Goal: Navigation & Orientation: Find specific page/section

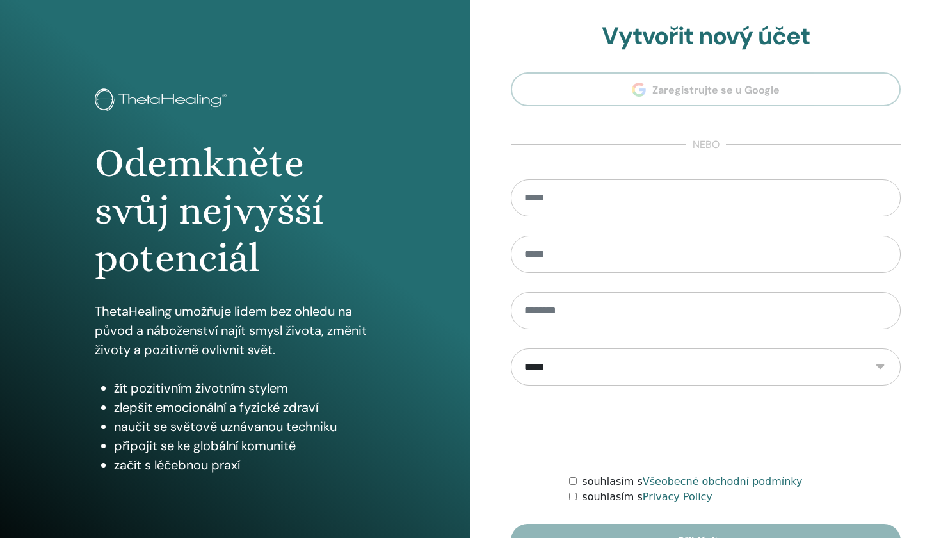
scroll to position [77, 0]
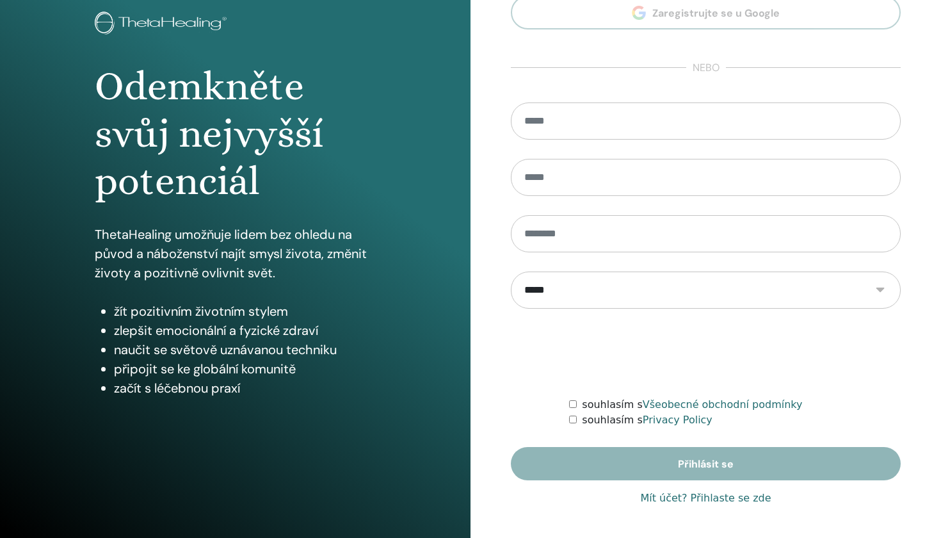
type input "*"
type input "**********"
type input "****"
type input "*******"
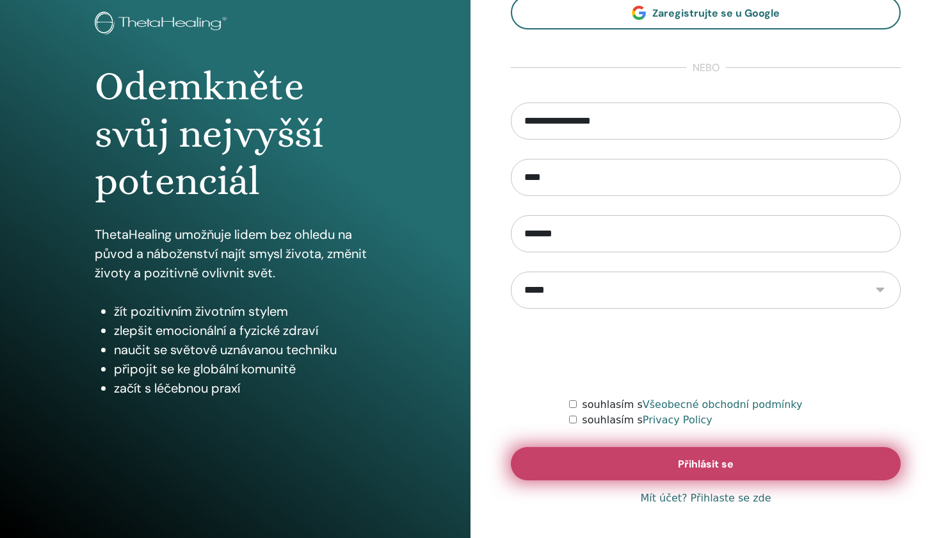
click at [748, 467] on button "Přihlásit se" at bounding box center [706, 463] width 390 height 33
click at [727, 460] on span "Přihlásit se" at bounding box center [706, 463] width 56 height 13
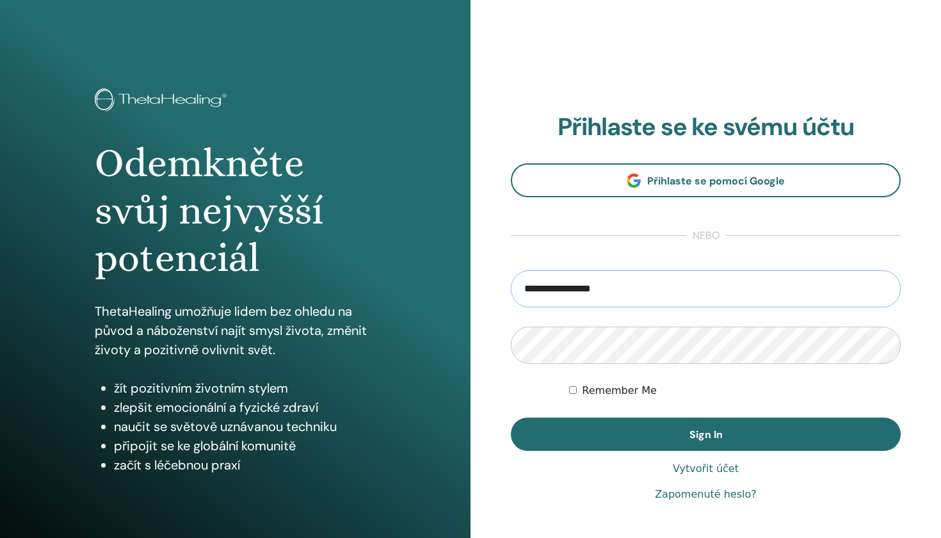
type input "**********"
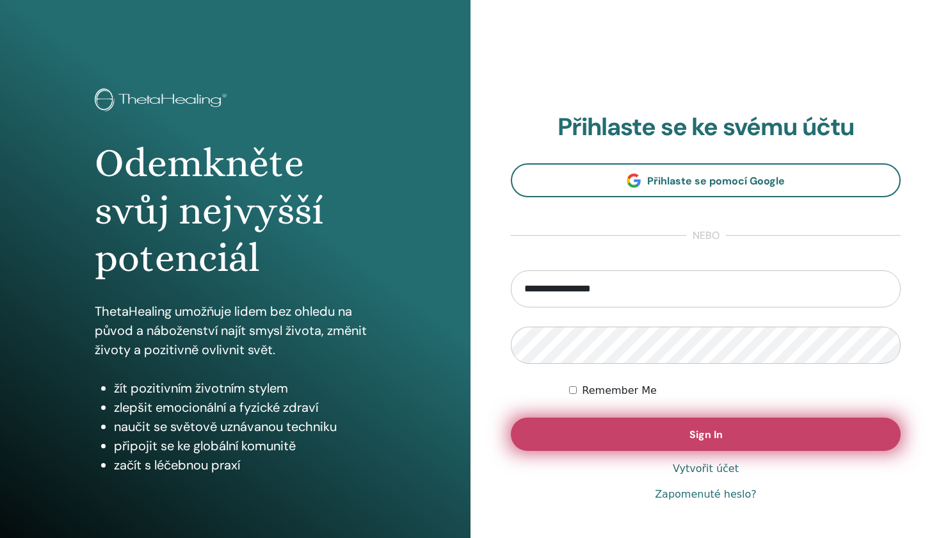
click at [737, 429] on button "Sign In" at bounding box center [706, 433] width 390 height 33
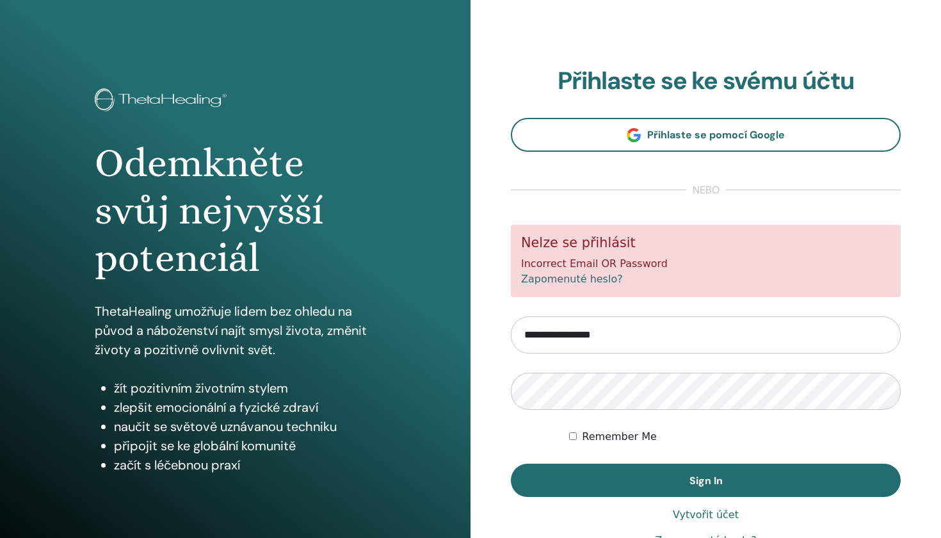
click at [709, 422] on form "**********" at bounding box center [706, 361] width 390 height 272
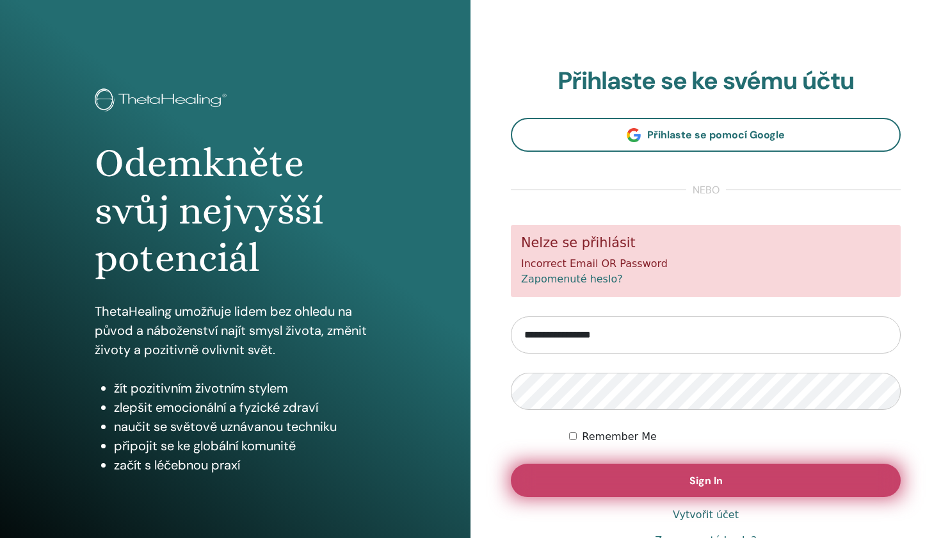
click at [723, 486] on button "Sign In" at bounding box center [706, 479] width 390 height 33
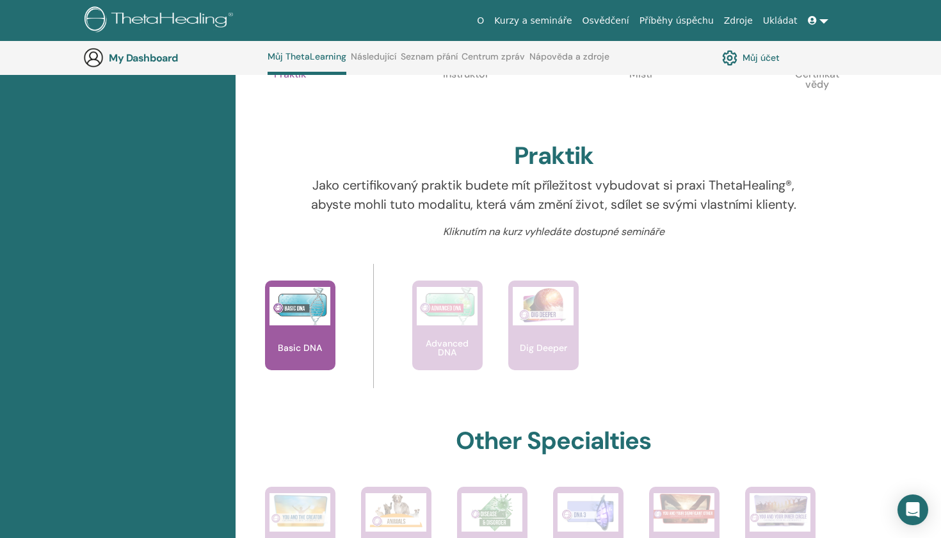
scroll to position [352, 0]
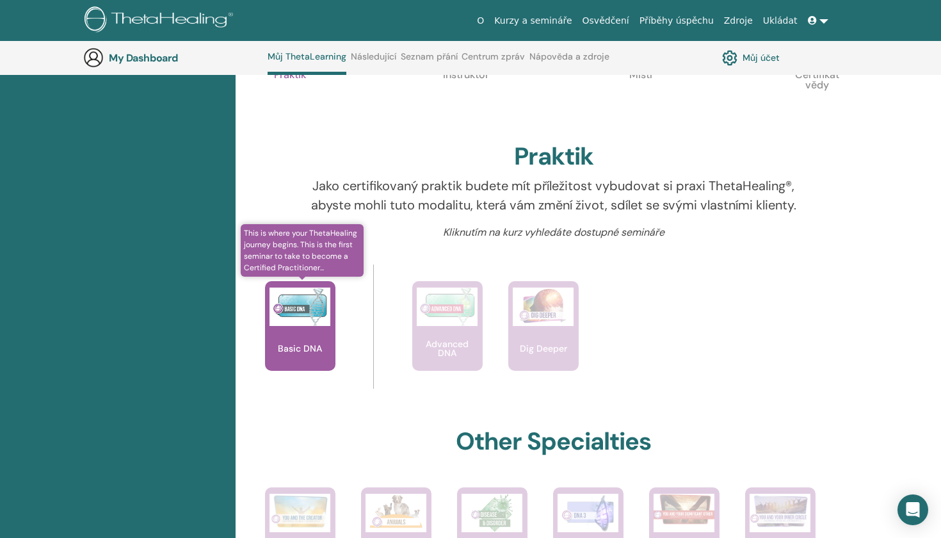
click at [296, 304] on img at bounding box center [299, 306] width 61 height 38
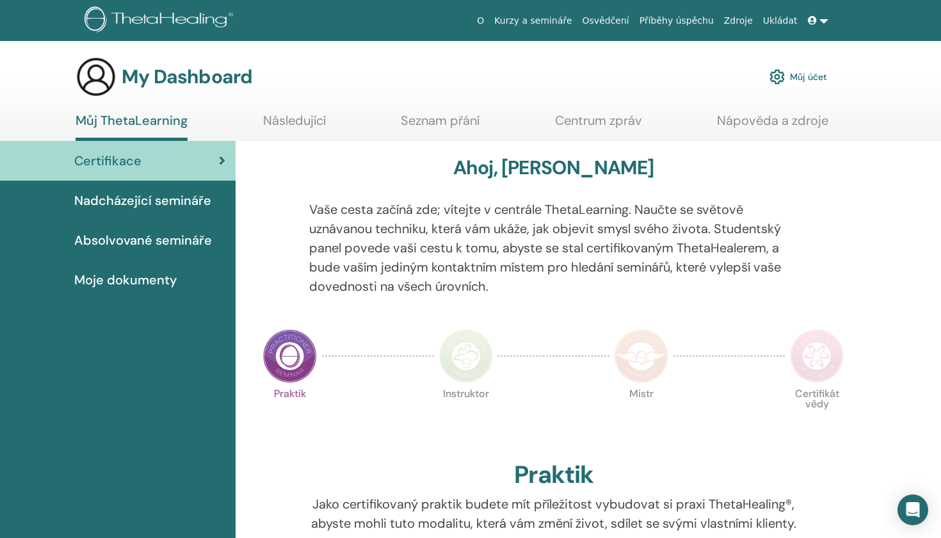
click at [294, 120] on link "Následující" at bounding box center [294, 125] width 63 height 25
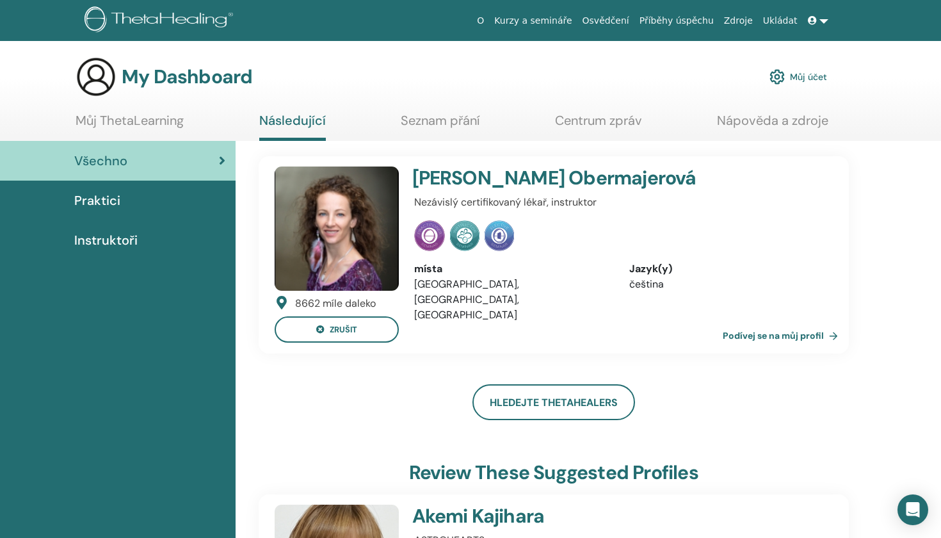
click at [766, 332] on link "Podívej se na můj profil" at bounding box center [783, 336] width 120 height 26
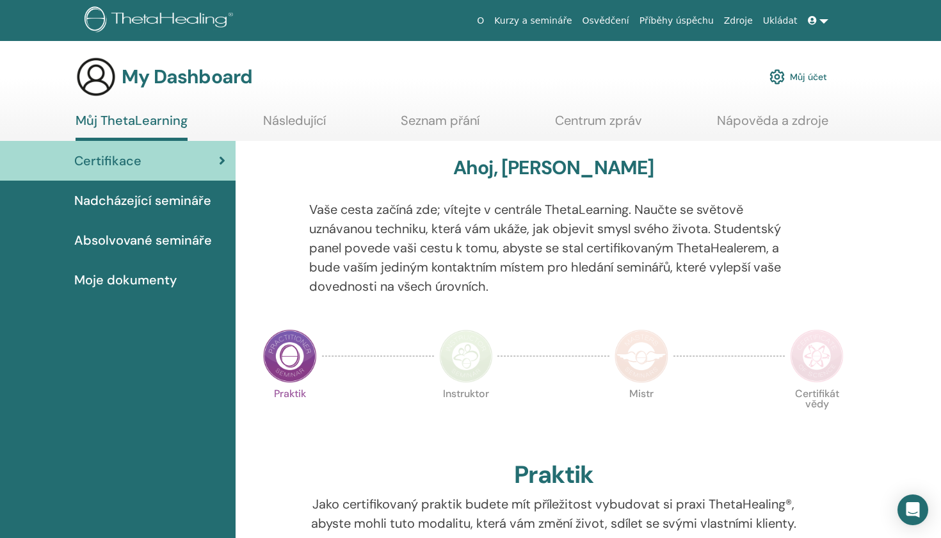
click at [127, 198] on span "Nadcházející semináře" at bounding box center [142, 200] width 137 height 19
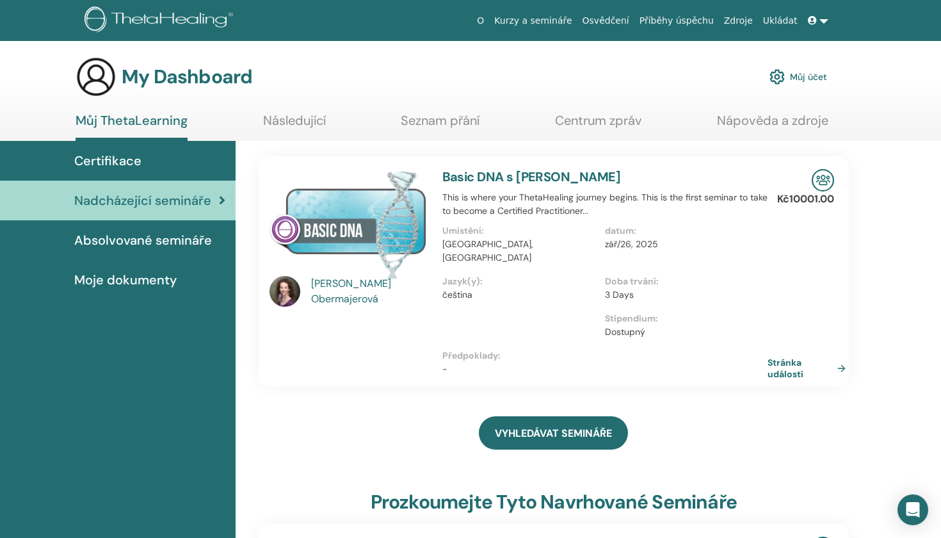
click at [127, 233] on span "Absolvované semináře" at bounding box center [143, 239] width 138 height 19
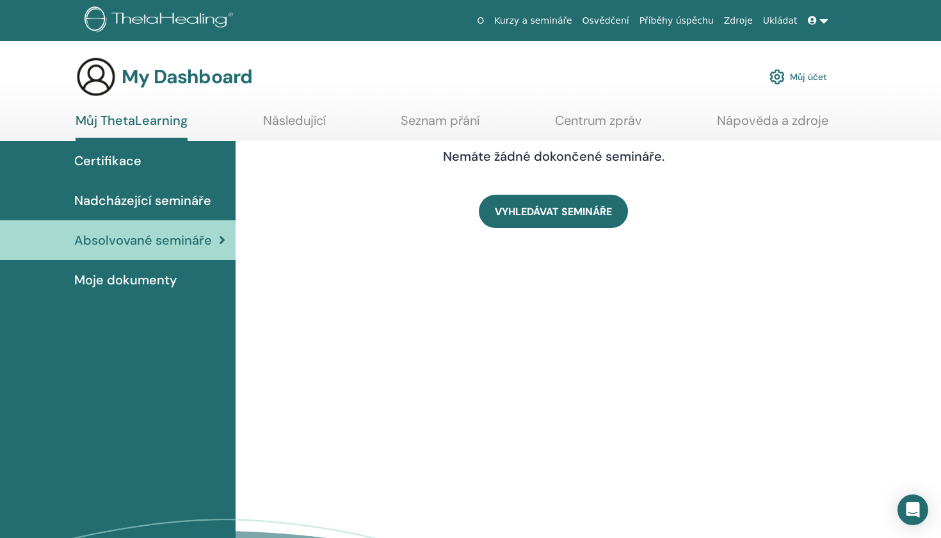
click at [124, 284] on span "Moje dokumenty" at bounding box center [125, 279] width 102 height 19
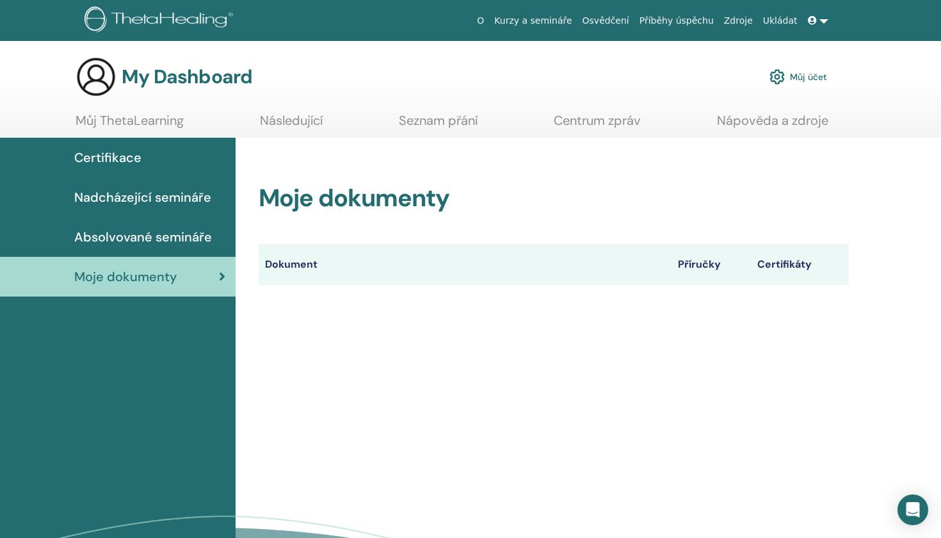
click at [822, 21] on link at bounding box center [818, 21] width 31 height 24
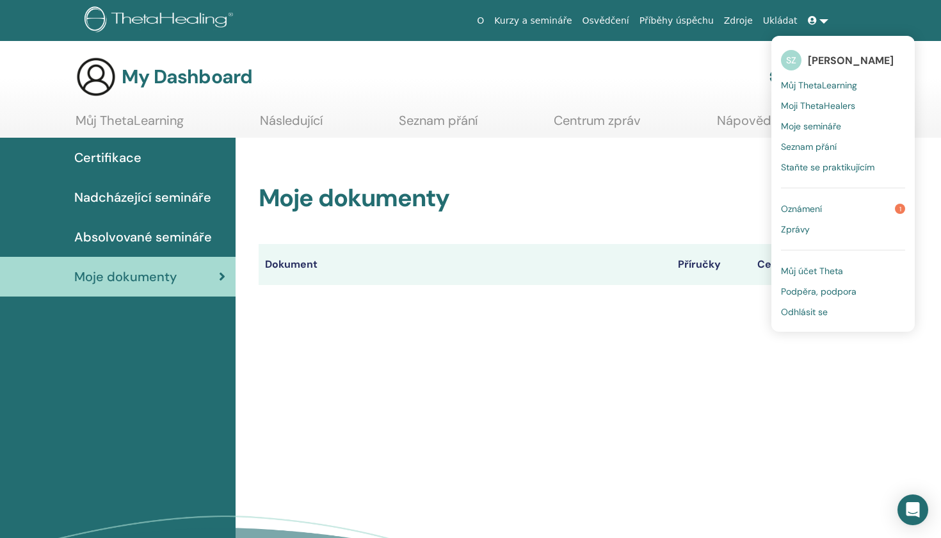
click at [803, 209] on span "Oznámení" at bounding box center [801, 209] width 41 height 12
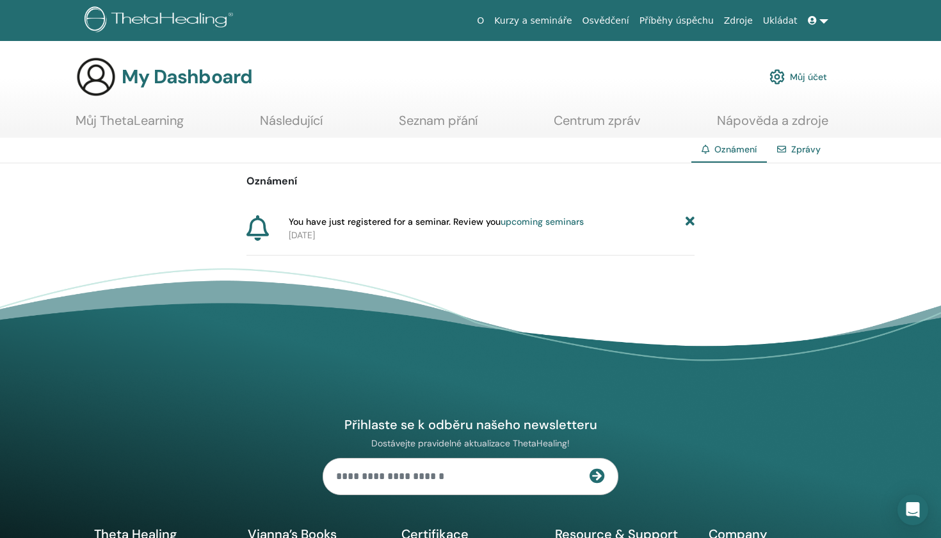
click at [826, 22] on link at bounding box center [818, 21] width 31 height 24
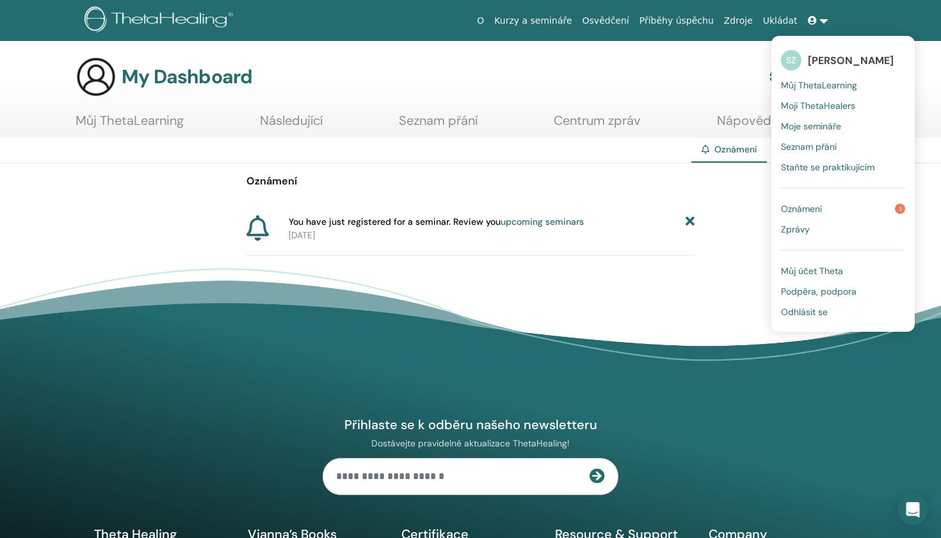
click at [810, 169] on span "Staňte se praktikujícím" at bounding box center [827, 167] width 93 height 12
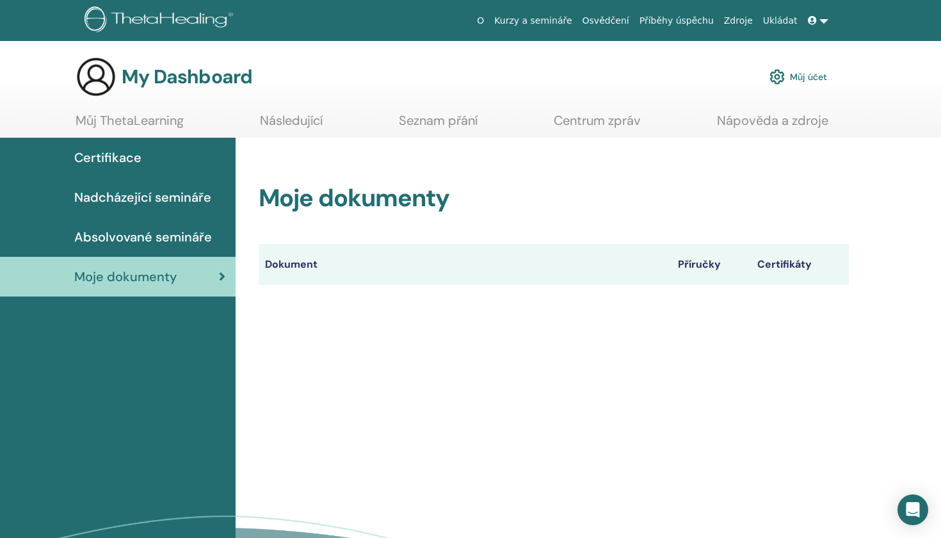
click at [815, 79] on link "Můj účet" at bounding box center [798, 77] width 58 height 28
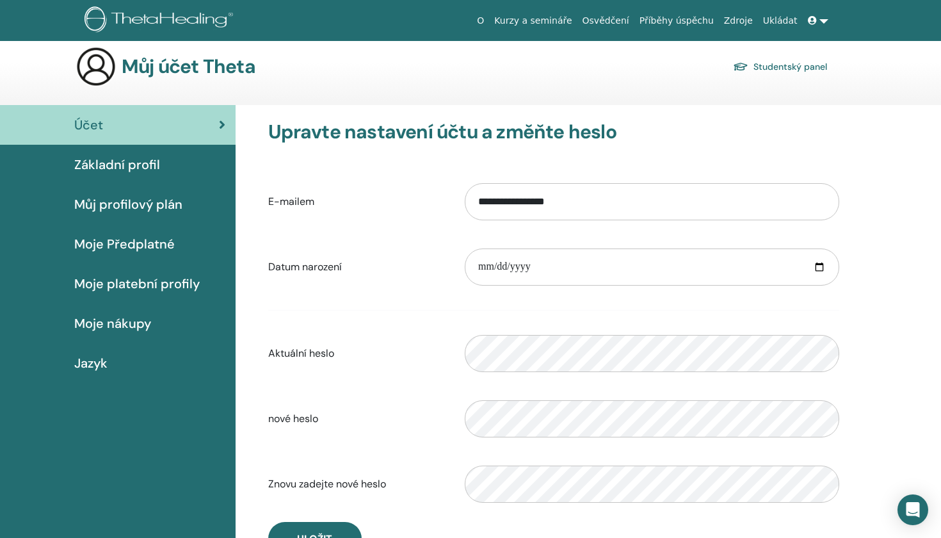
scroll to position [-1, 0]
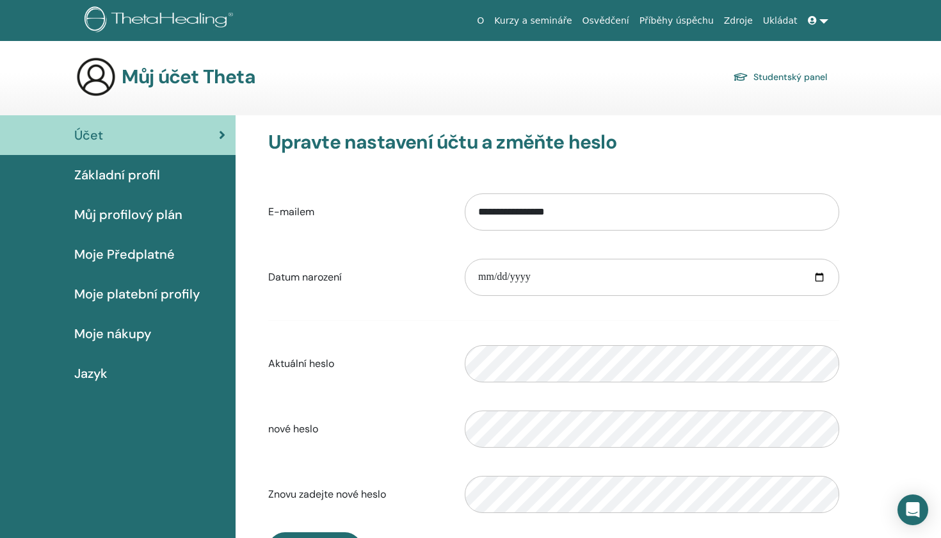
click at [823, 25] on link at bounding box center [818, 21] width 31 height 24
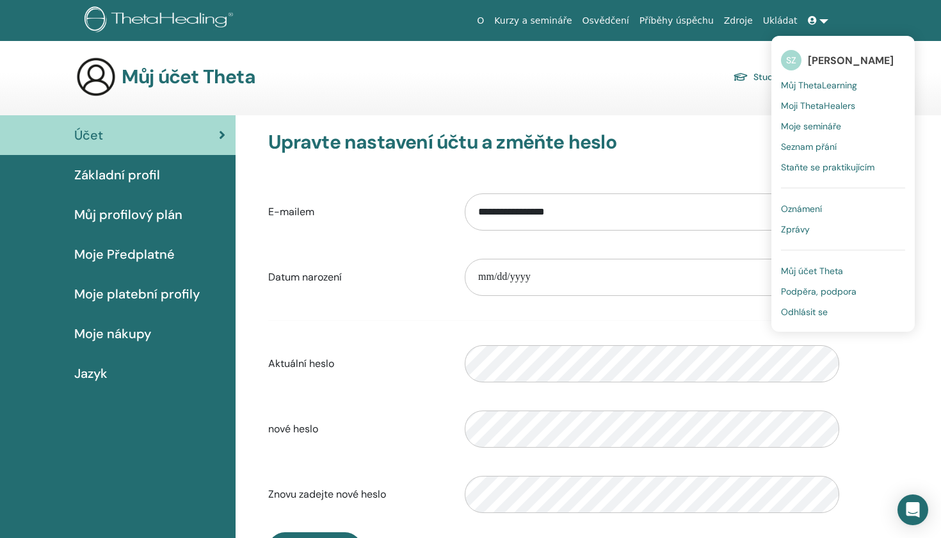
click at [815, 87] on span "Můj ThetaLearning" at bounding box center [819, 85] width 76 height 12
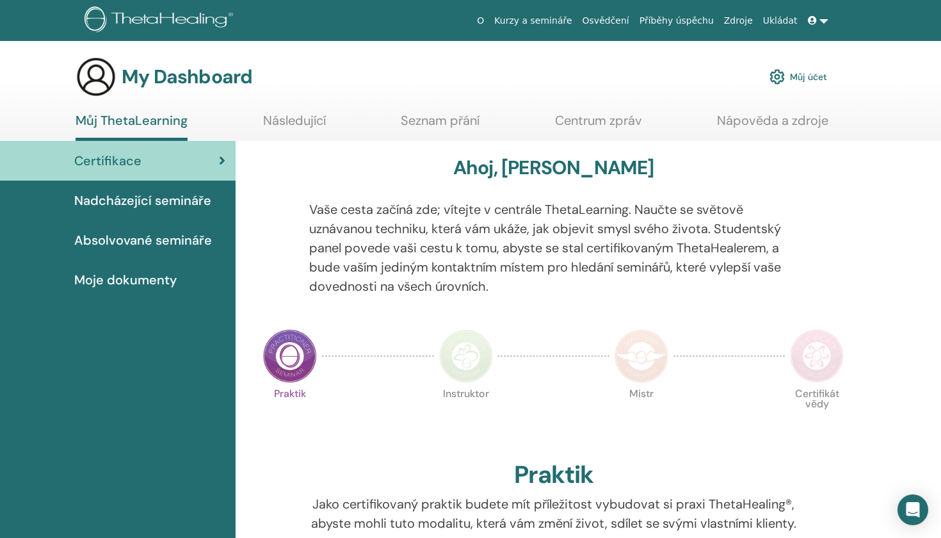
click at [822, 21] on link at bounding box center [818, 21] width 31 height 24
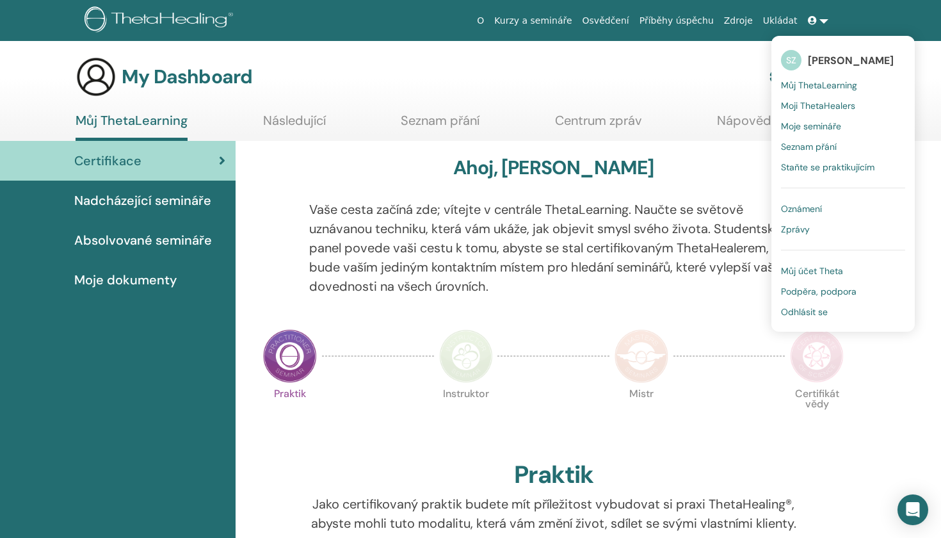
click at [815, 109] on span "Moji ThetaHealers" at bounding box center [818, 106] width 74 height 12
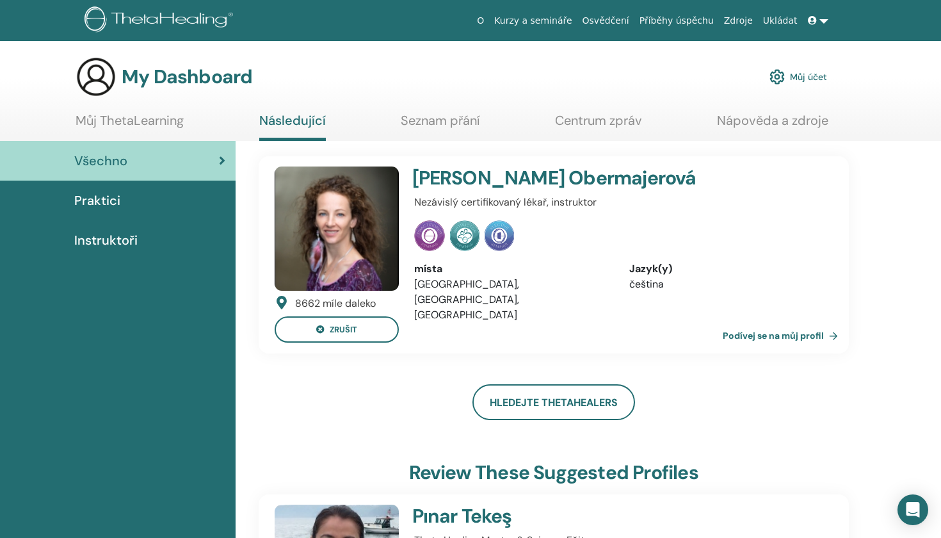
click at [824, 22] on link at bounding box center [818, 21] width 31 height 24
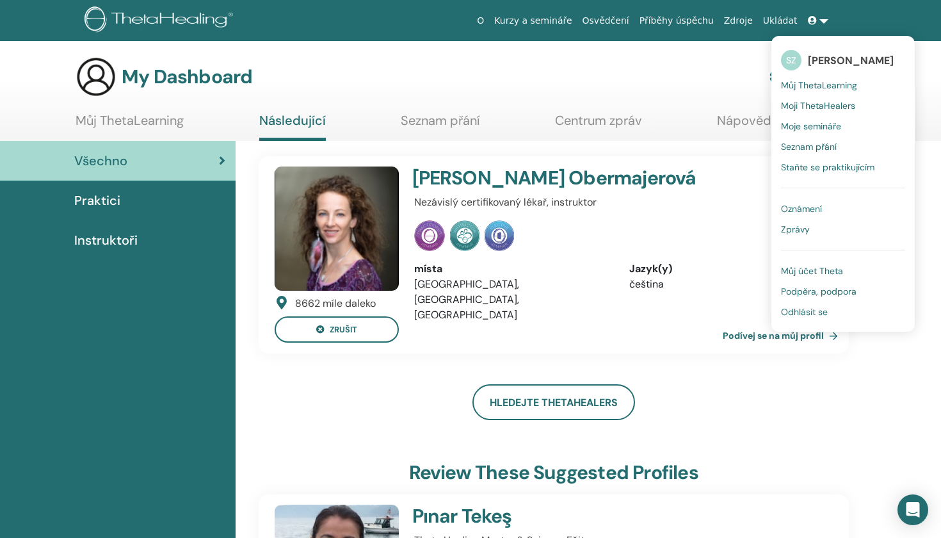
click at [809, 313] on span "Odhlásit se" at bounding box center [804, 312] width 47 height 12
